Goal: Information Seeking & Learning: Check status

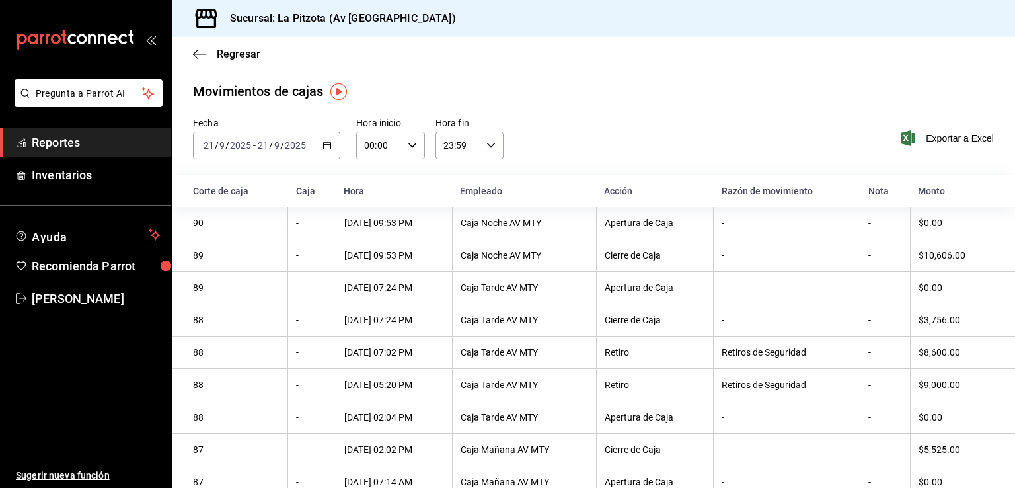
click at [331, 145] on div "[DATE] [DATE] - [DATE] [DATE]" at bounding box center [266, 145] width 147 height 28
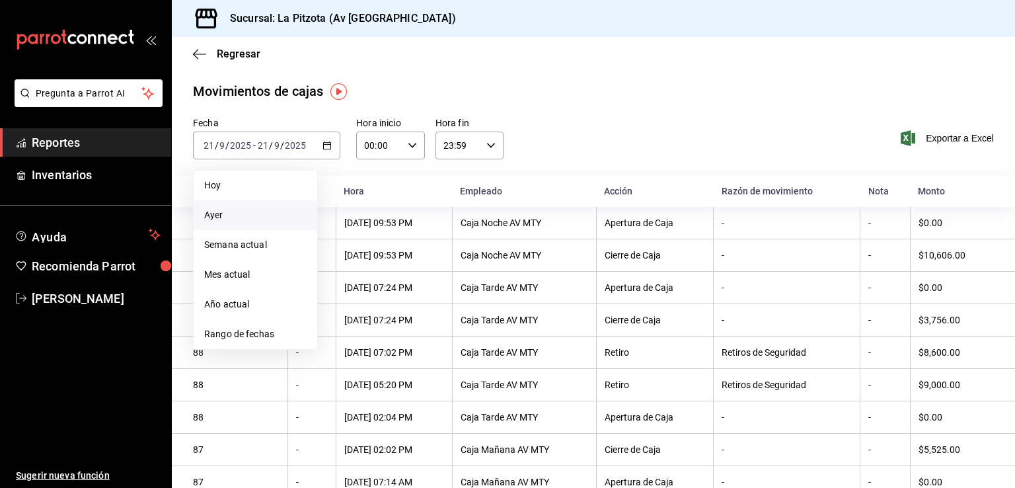
click at [222, 215] on span "Ayer" at bounding box center [255, 215] width 102 height 14
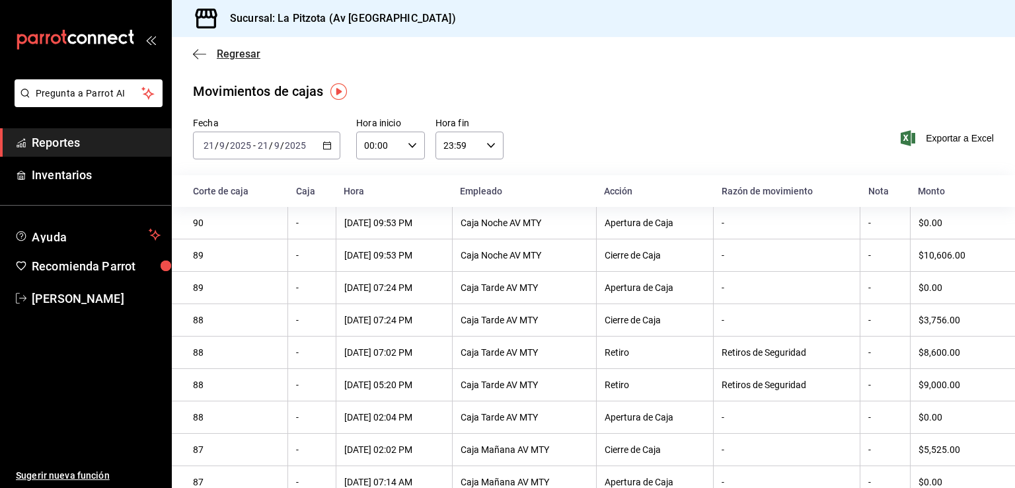
click at [201, 58] on icon "button" at bounding box center [199, 54] width 13 height 12
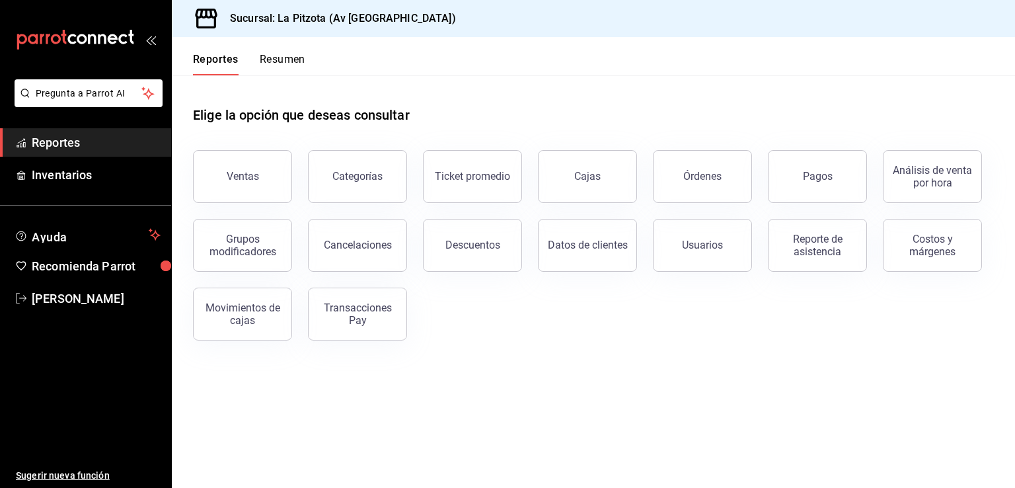
click at [294, 59] on button "Resumen" at bounding box center [283, 64] width 46 height 22
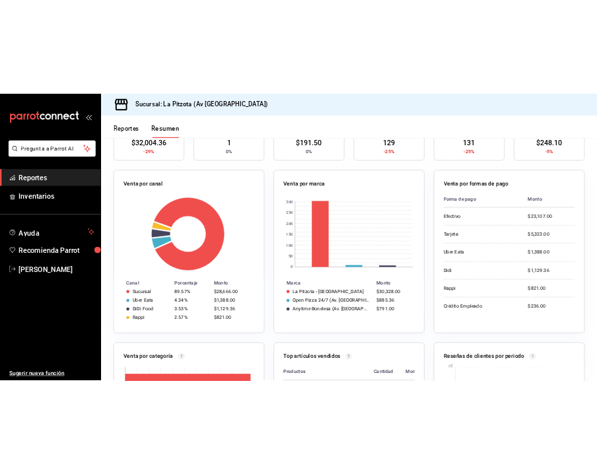
scroll to position [198, 0]
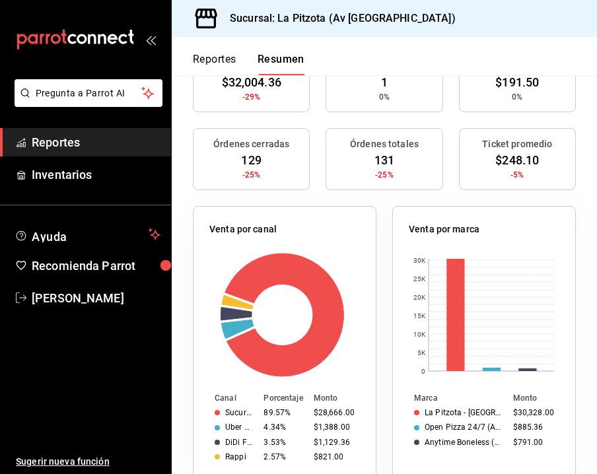
click at [338, 207] on div "Venta por canal Canal Porcentaje Monto Sucursal 89.57% $28,666.00 Uber Eats 4.3…" at bounding box center [285, 345] width 184 height 278
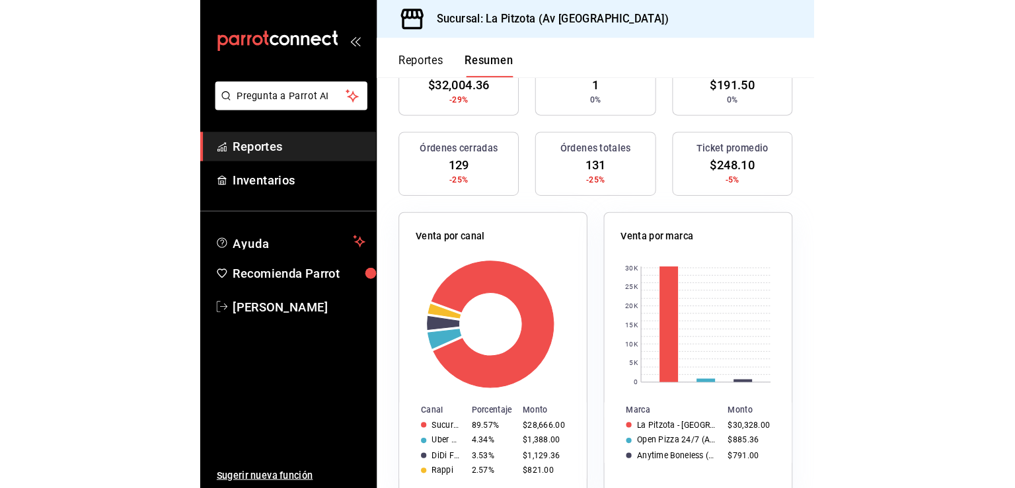
scroll to position [0, 0]
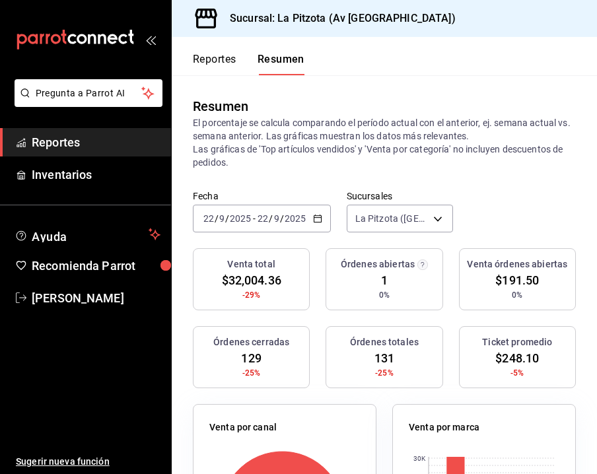
click at [199, 62] on button "Reportes" at bounding box center [215, 64] width 44 height 22
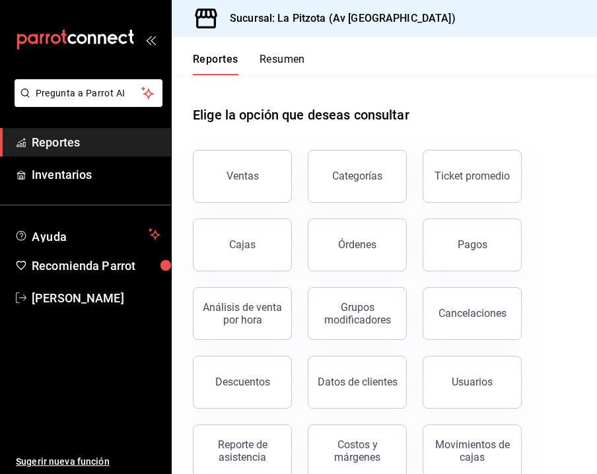
drag, startPoint x: 261, startPoint y: 167, endPoint x: 268, endPoint y: 165, distance: 7.1
click at [261, 168] on button "Ventas" at bounding box center [242, 176] width 99 height 53
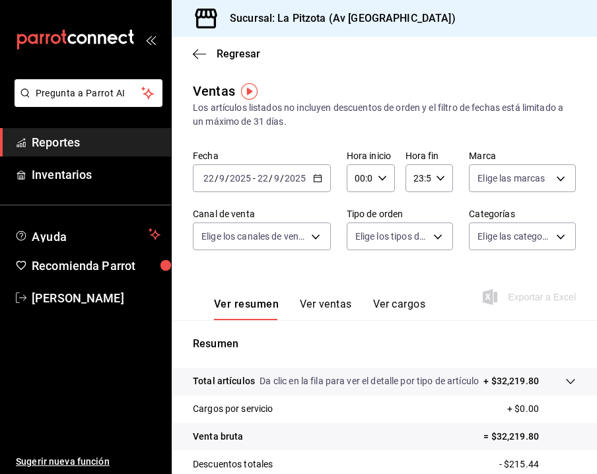
click at [314, 180] on \(Stroke\) "button" at bounding box center [318, 178] width 8 height 7
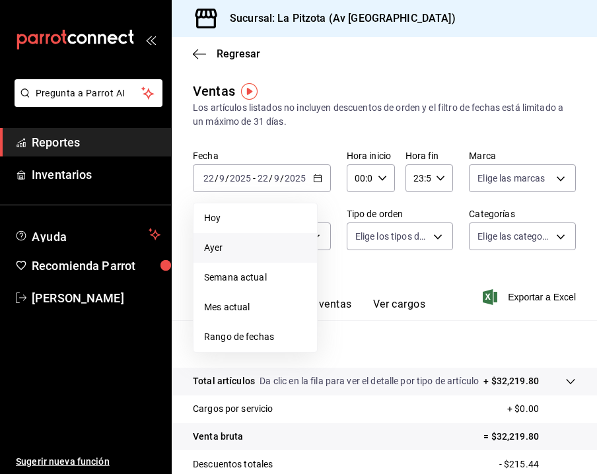
click at [220, 250] on span "Ayer" at bounding box center [255, 248] width 102 height 14
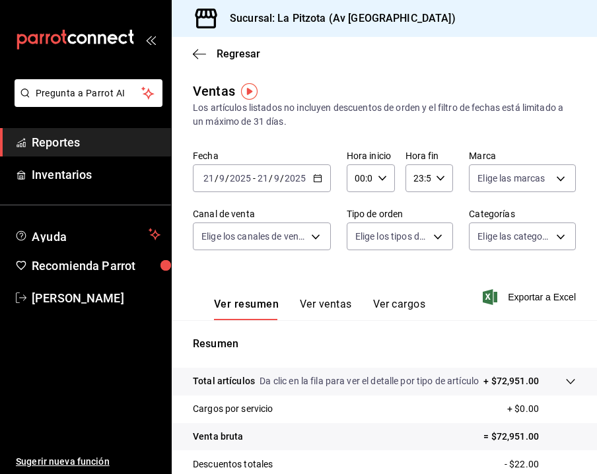
click at [316, 178] on \(Stroke\) "button" at bounding box center [317, 177] width 7 height 1
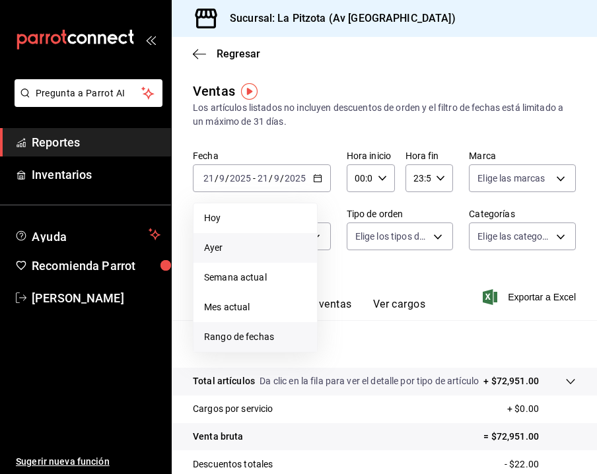
click at [270, 339] on span "Rango de fechas" at bounding box center [255, 337] width 102 height 14
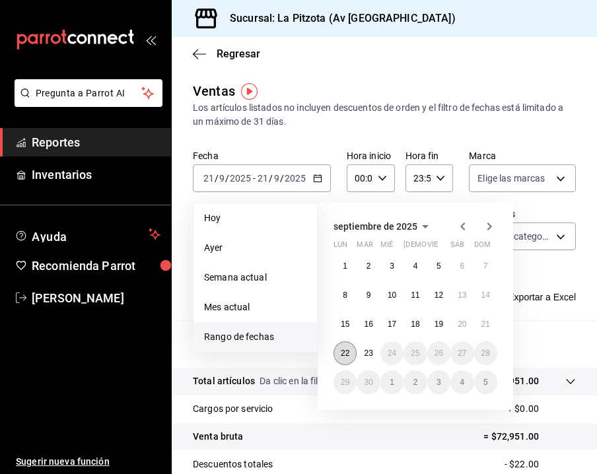
click at [346, 355] on abbr "22" at bounding box center [345, 353] width 9 height 9
click at [346, 353] on abbr "22" at bounding box center [345, 353] width 9 height 9
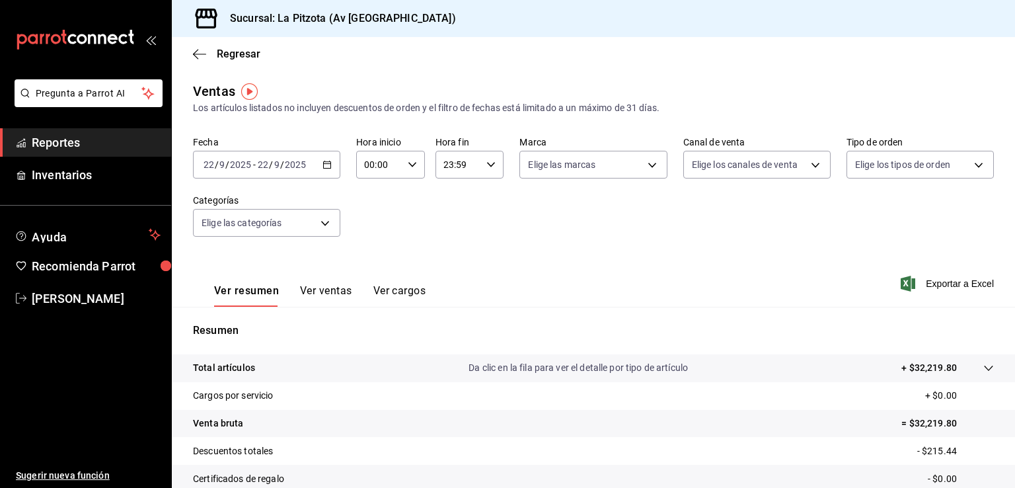
click at [334, 298] on button "Ver ventas" at bounding box center [326, 295] width 52 height 22
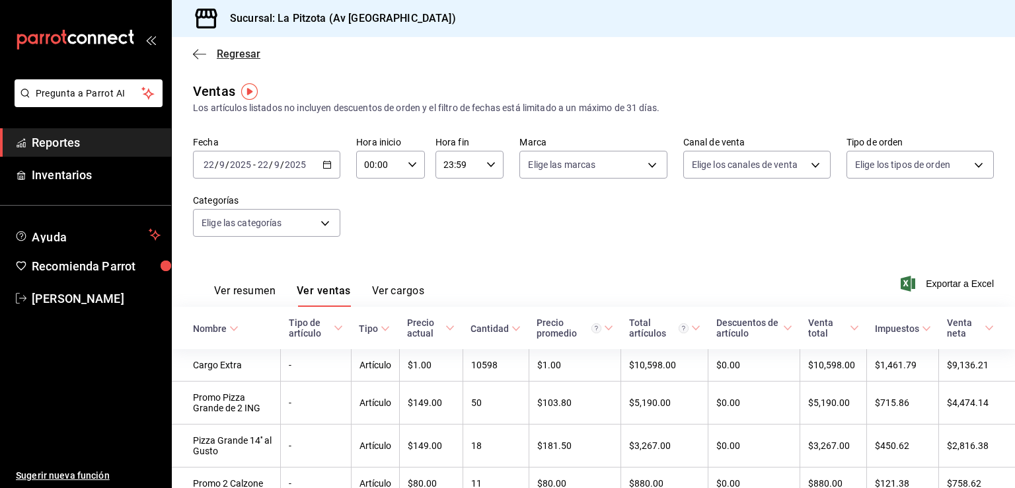
click at [197, 54] on icon "button" at bounding box center [199, 54] width 13 height 12
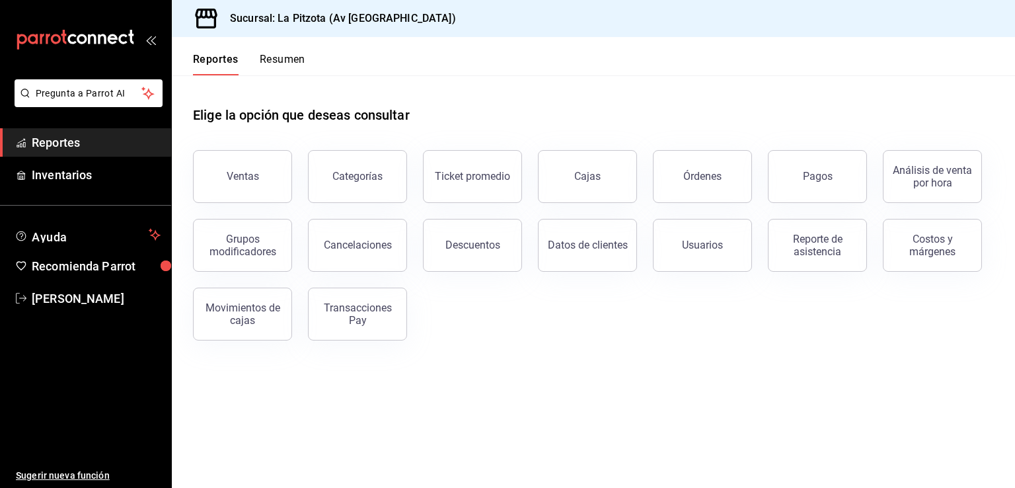
click at [288, 61] on button "Resumen" at bounding box center [283, 64] width 46 height 22
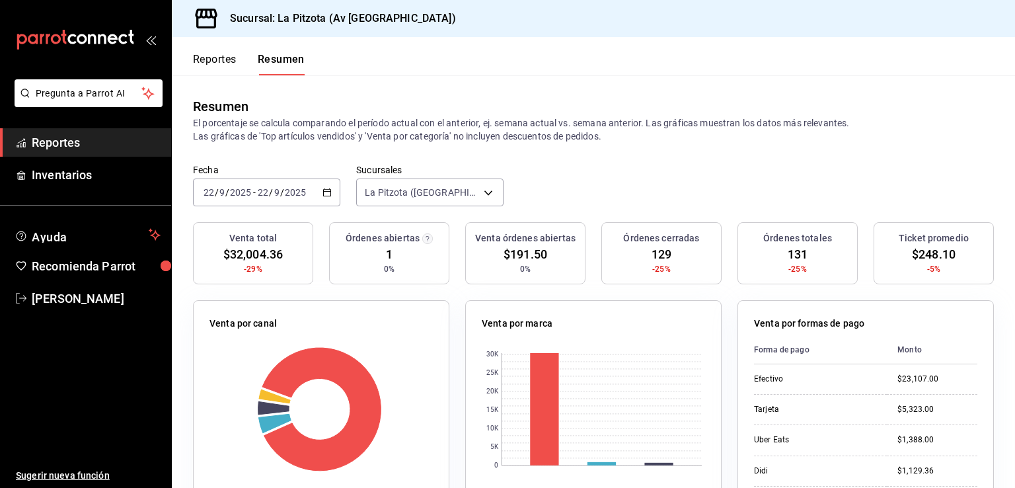
click at [325, 190] on icon "button" at bounding box center [326, 192] width 9 height 9
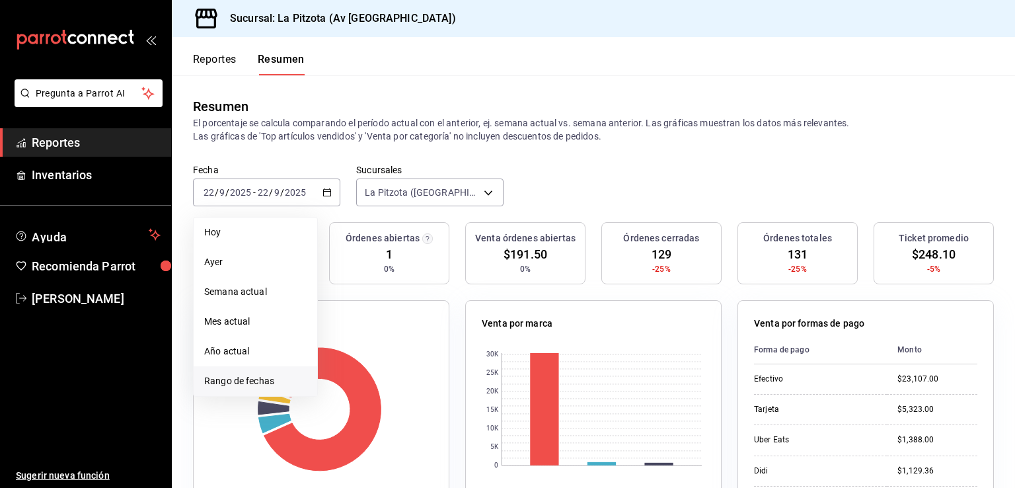
click at [241, 387] on span "Rango de fechas" at bounding box center [255, 381] width 102 height 14
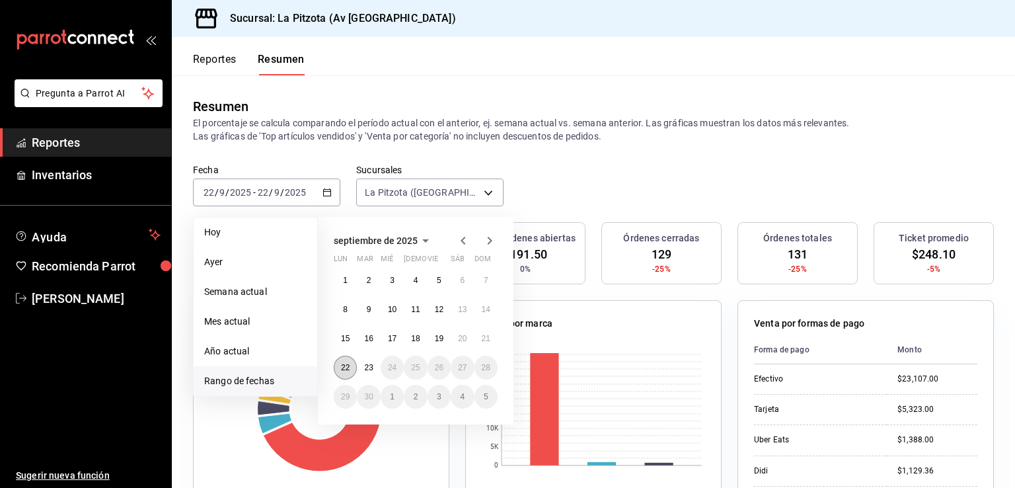
click at [350, 364] on button "22" at bounding box center [345, 367] width 23 height 24
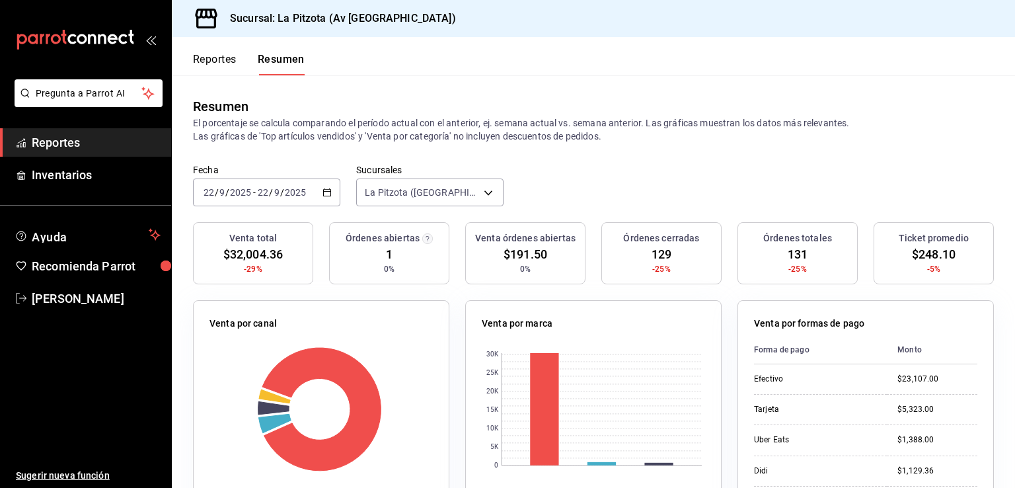
click at [416, 278] on div "Órdenes abiertas 1 0%" at bounding box center [389, 253] width 120 height 62
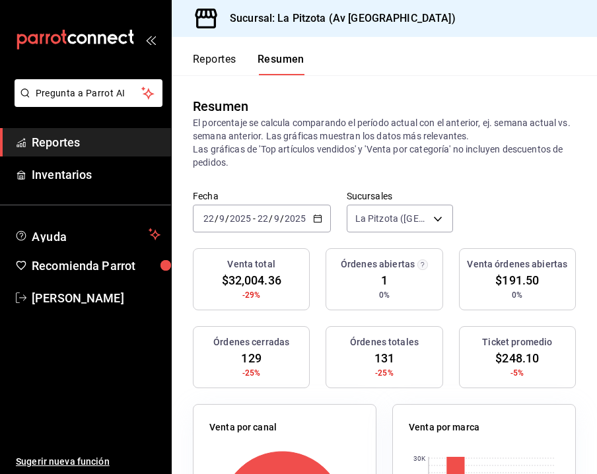
click at [383, 355] on span "131" at bounding box center [385, 359] width 20 height 18
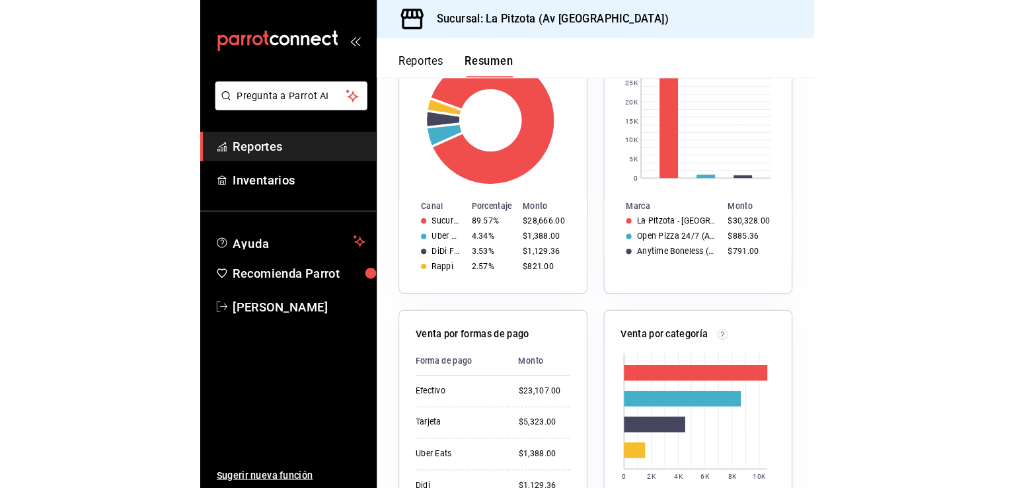
scroll to position [330, 0]
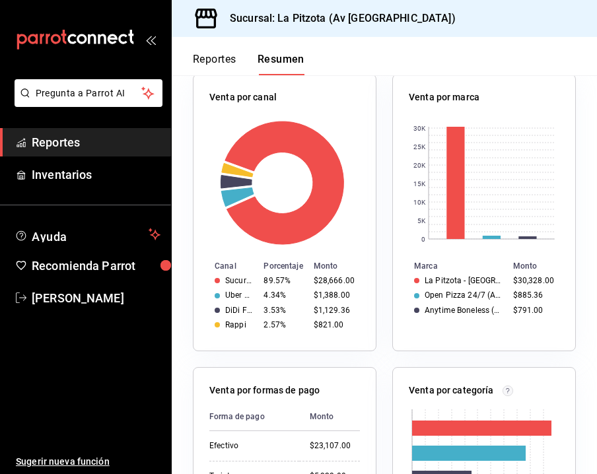
click at [496, 318] on div "Venta por marca 0 5K 10K 15K 20K 25K 30K [PERSON_NAME] [GEOGRAPHIC_DATA] - [GEO…" at bounding box center [484, 213] width 184 height 278
click at [443, 40] on header "Reportes Resumen" at bounding box center [385, 56] width 426 height 38
